Goal: Information Seeking & Learning: Learn about a topic

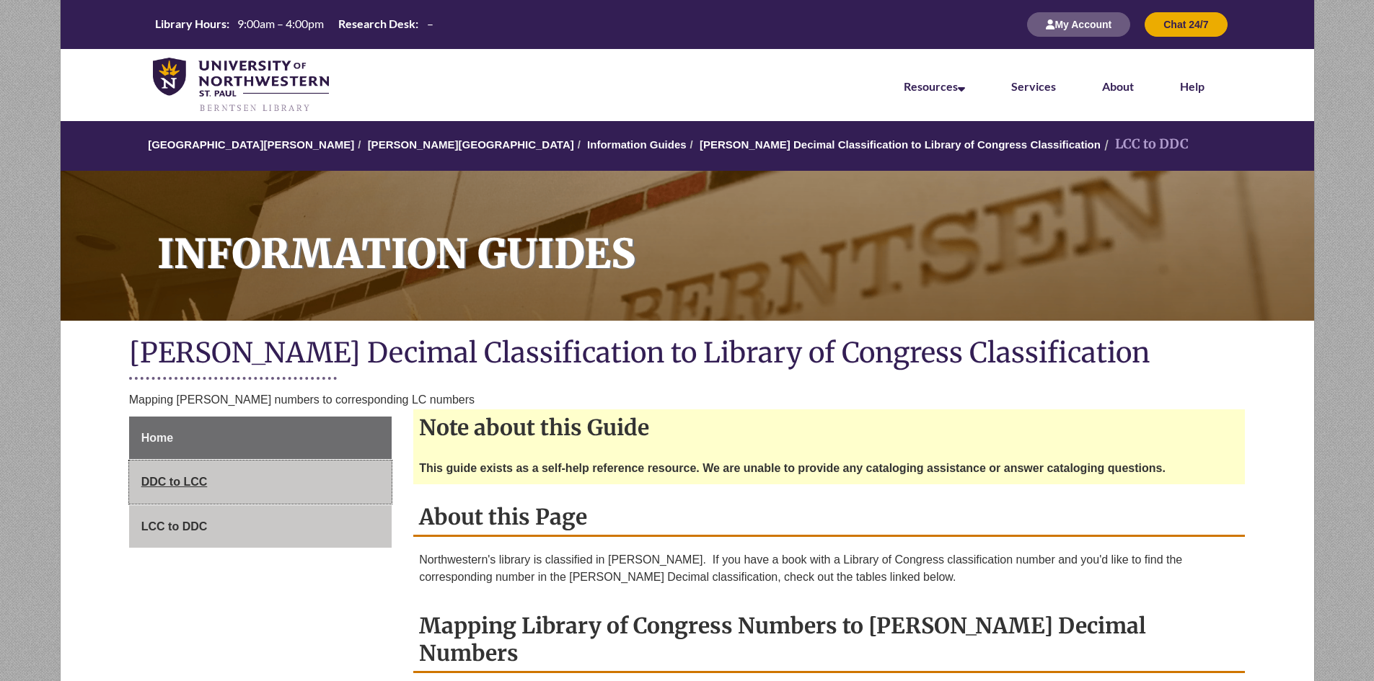
click at [157, 477] on span "DDC to LCC" at bounding box center [174, 482] width 66 height 12
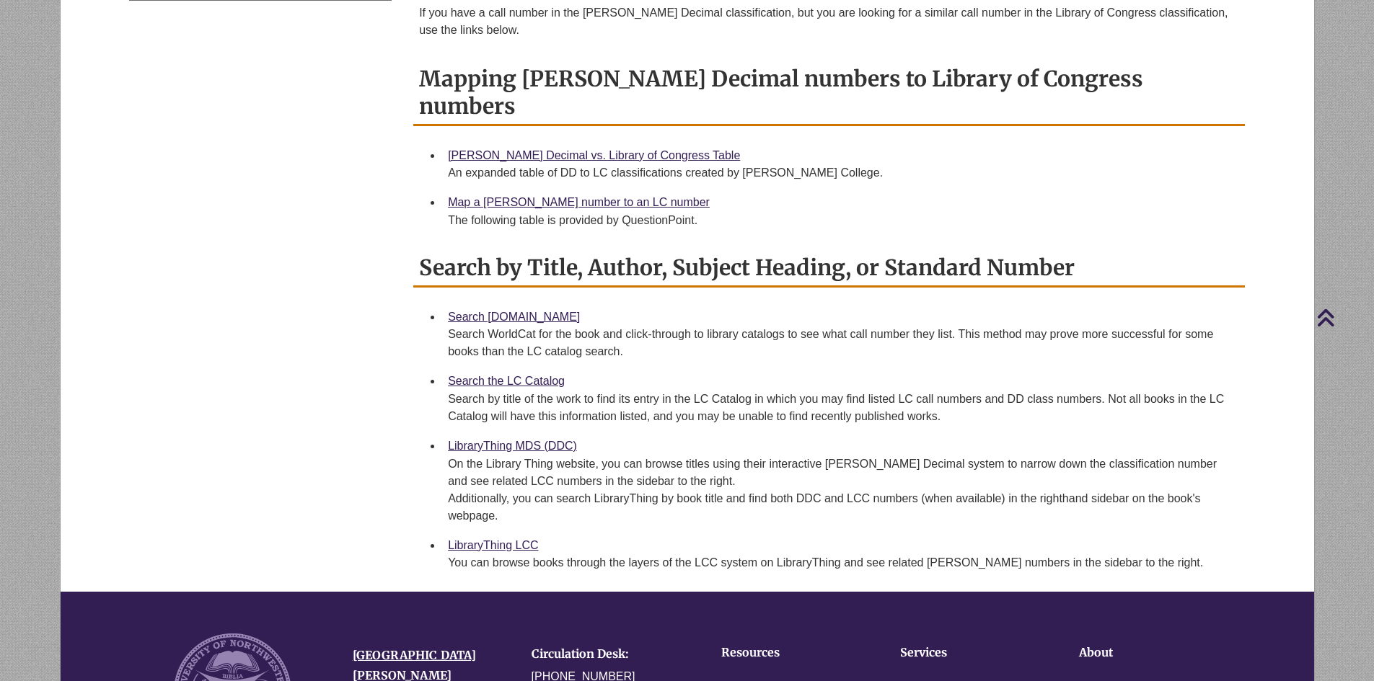
scroll to position [576, 0]
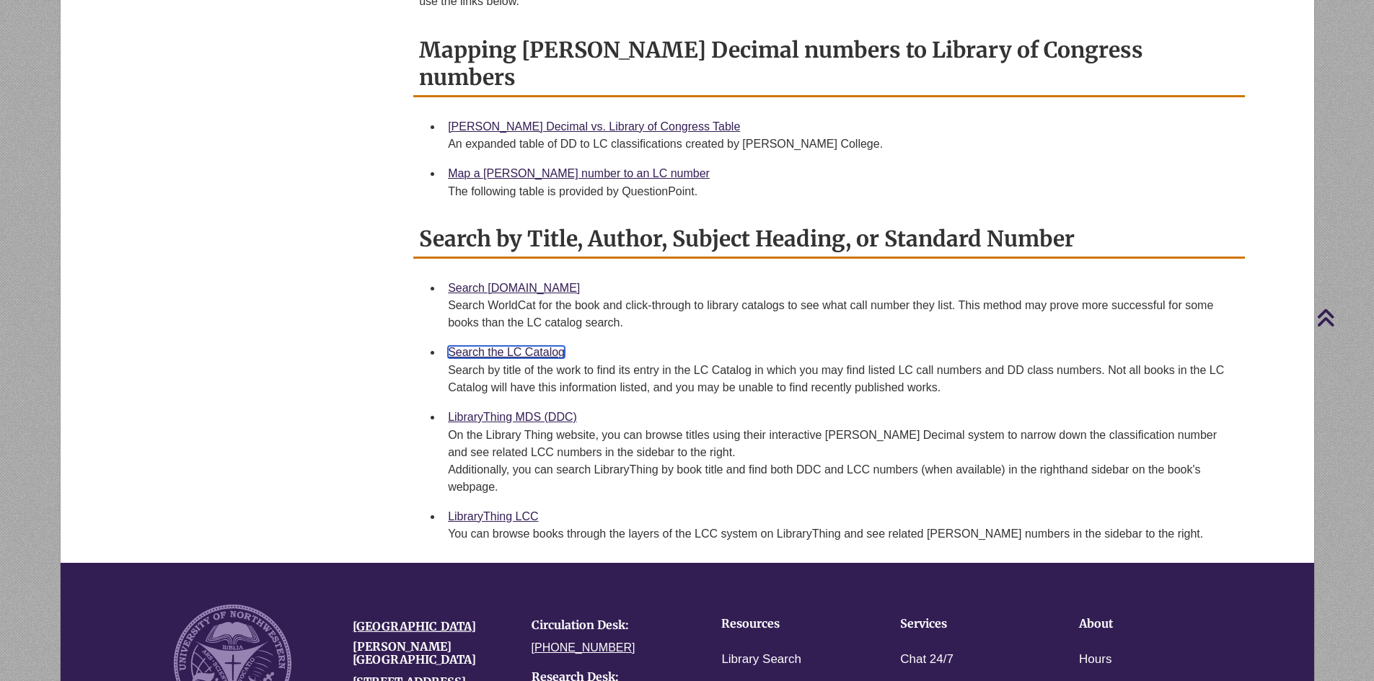
click at [529, 346] on link "Search the LC Catalog" at bounding box center [506, 352] width 117 height 12
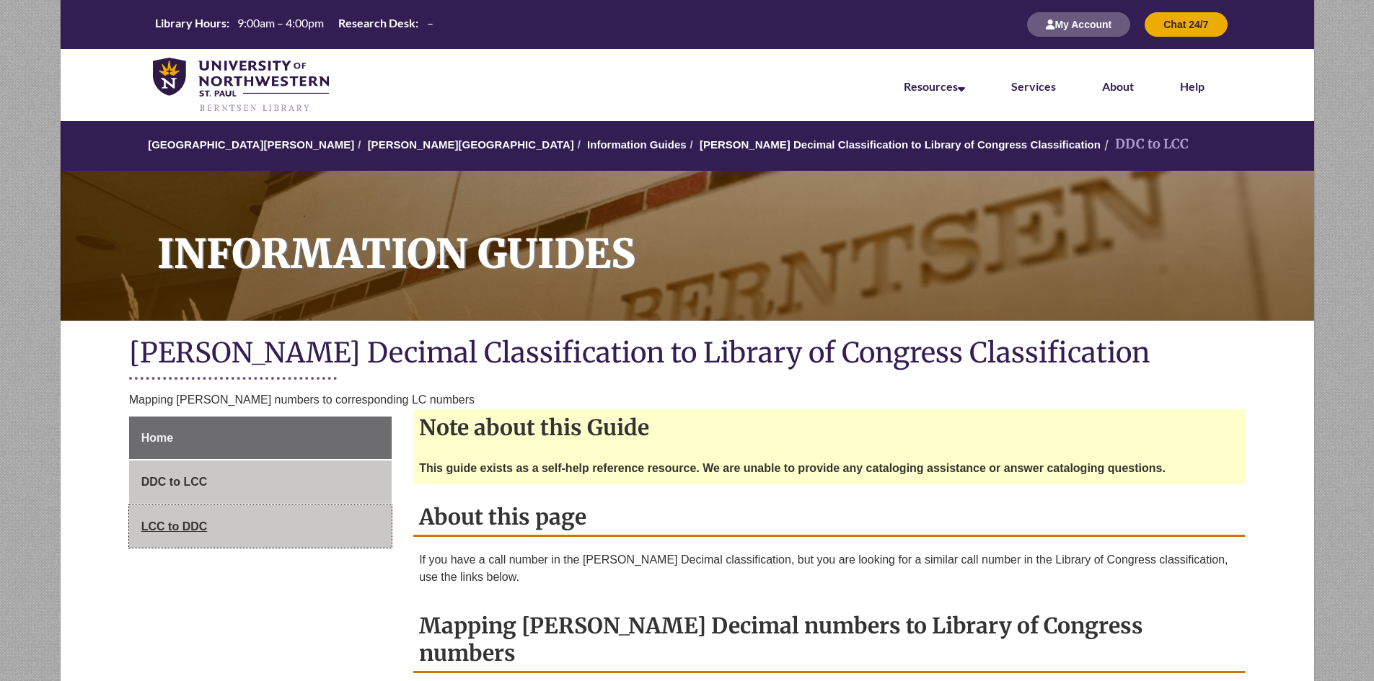
click at [173, 525] on span "LCC to DDC" at bounding box center [174, 527] width 66 height 12
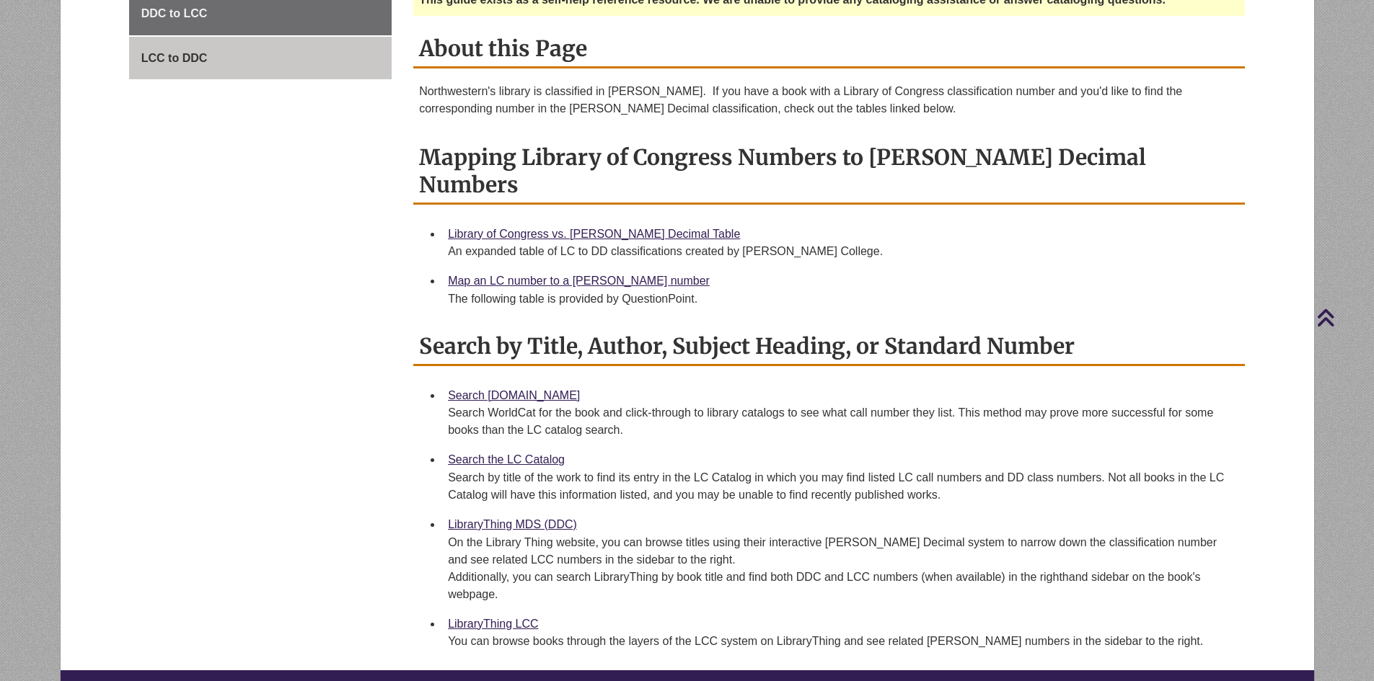
scroll to position [477, 0]
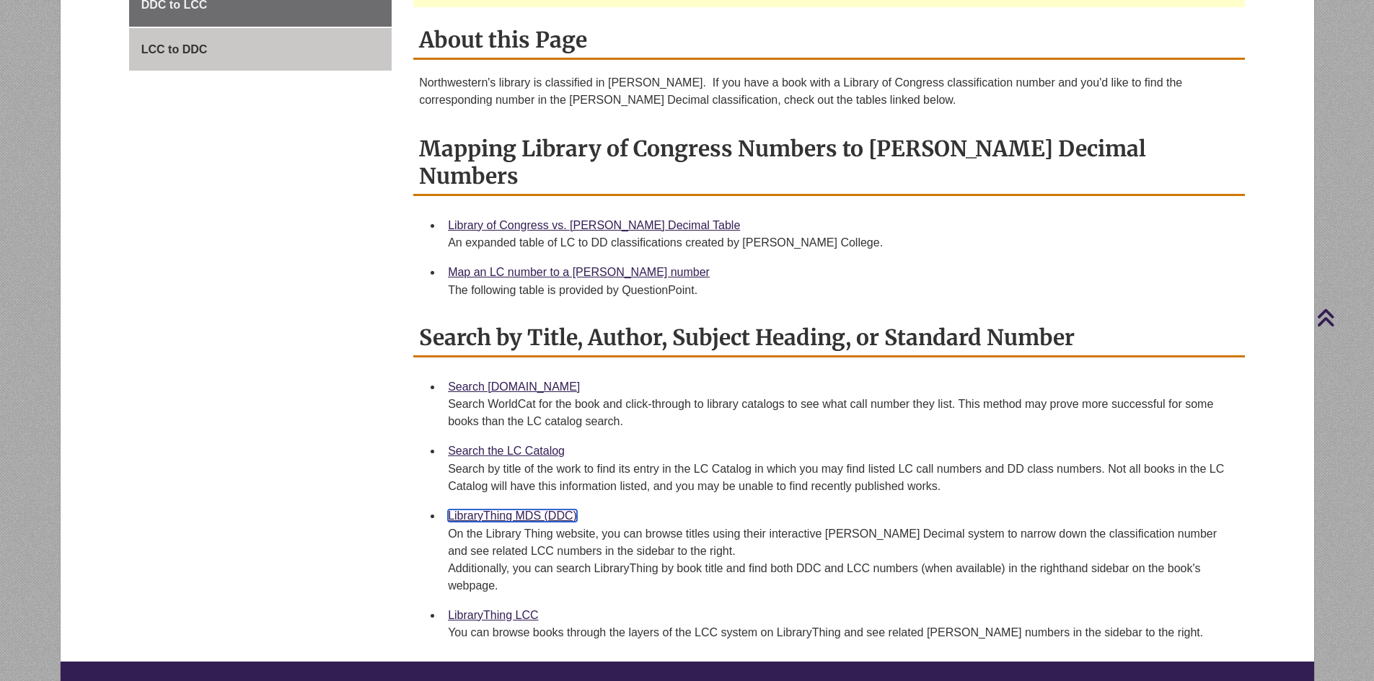
click at [516, 510] on link "LibraryThing MDS (DDC)" at bounding box center [512, 516] width 129 height 12
